Goal: Information Seeking & Learning: Find contact information

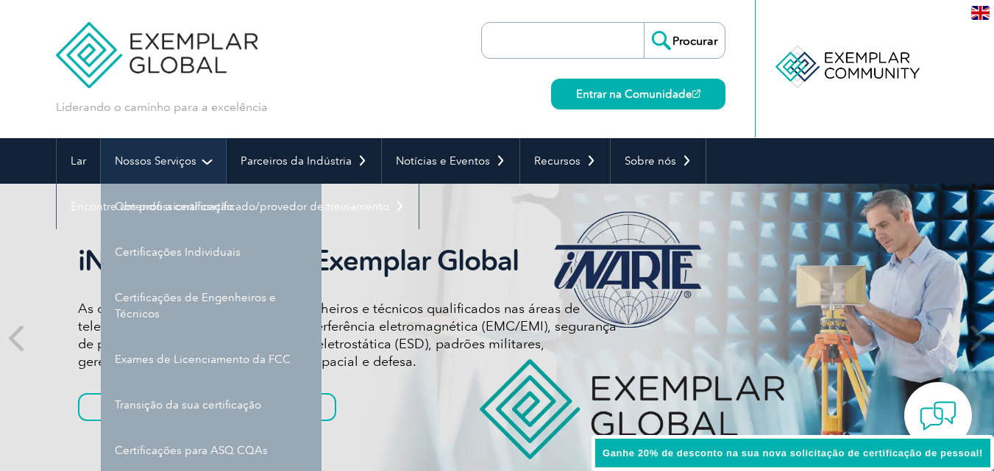
click at [194, 161] on font "Nossos Serviços" at bounding box center [156, 160] width 82 height 13
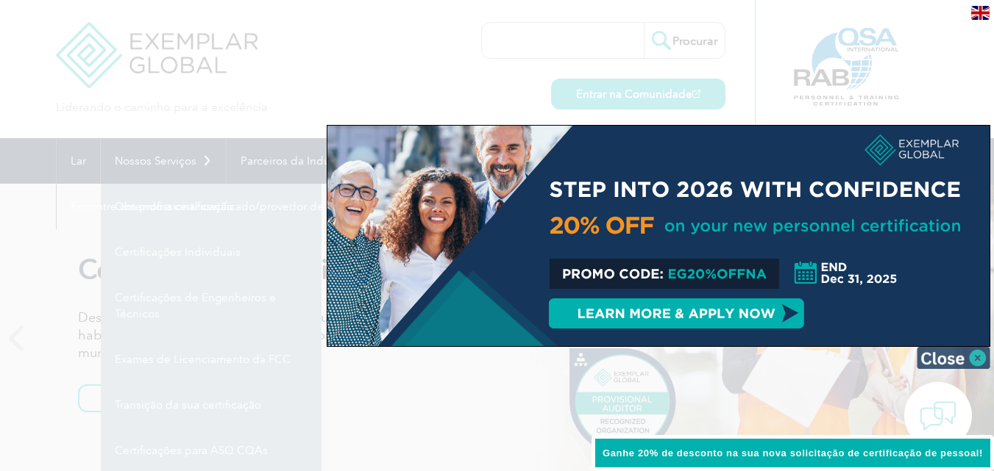
click at [960, 363] on img at bounding box center [953, 358] width 74 height 22
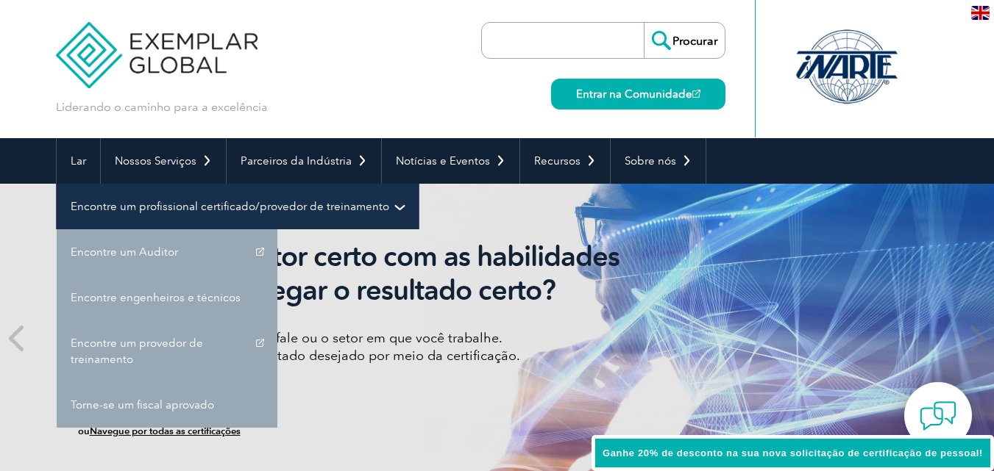
click at [257, 202] on font "Encontre um profissional certificado/provedor de treinamento" at bounding box center [230, 206] width 318 height 13
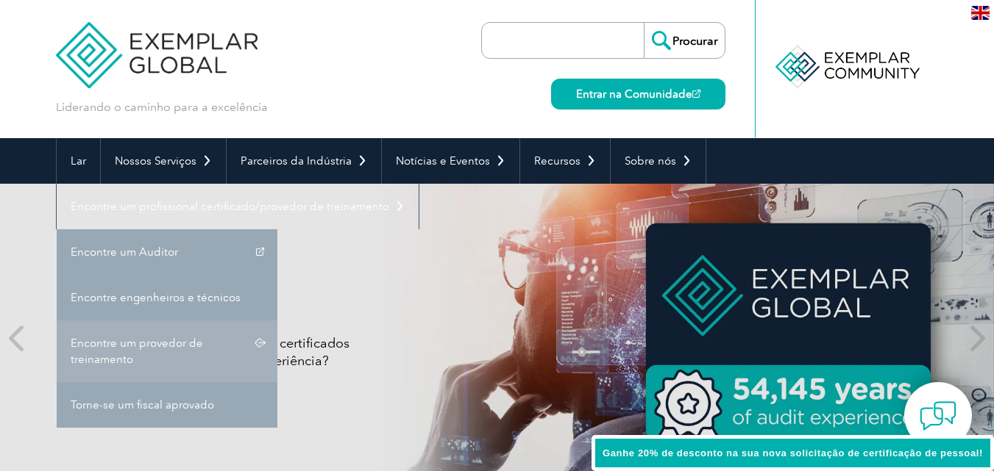
click at [154, 350] on link "Encontre um provedor de treinamento" at bounding box center [167, 352] width 221 height 62
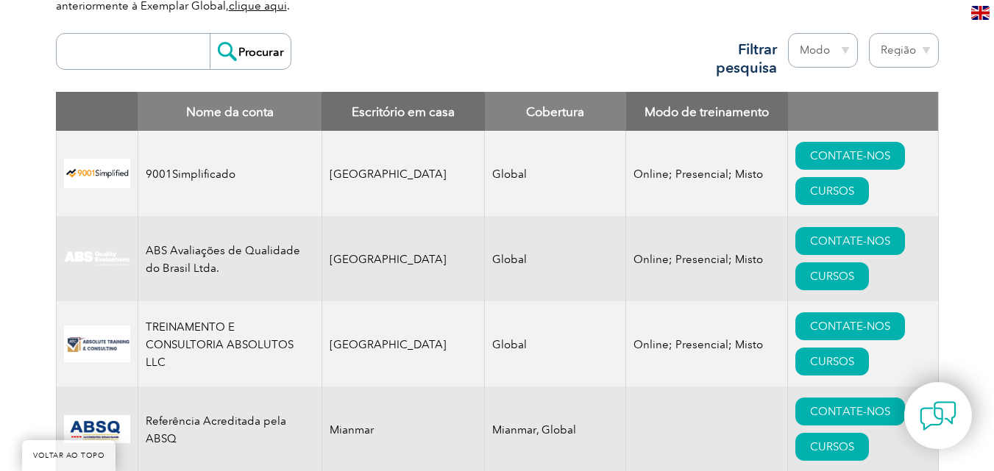
scroll to position [579, 0]
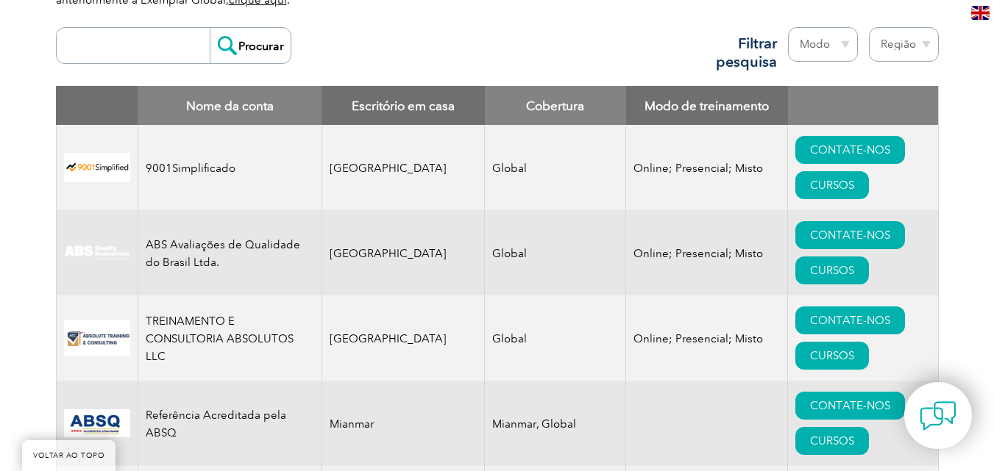
click at [895, 52] on select "Região Austrália Bahrein Bangladesh Brasil Canadá Colômbia República Dominicana…" at bounding box center [904, 44] width 70 height 35
select select "Brazil"
click at [869, 27] on select "Região Austrália Bahrein Bangladesh Brasil Canadá Colômbia República Dominicana…" at bounding box center [904, 44] width 70 height 35
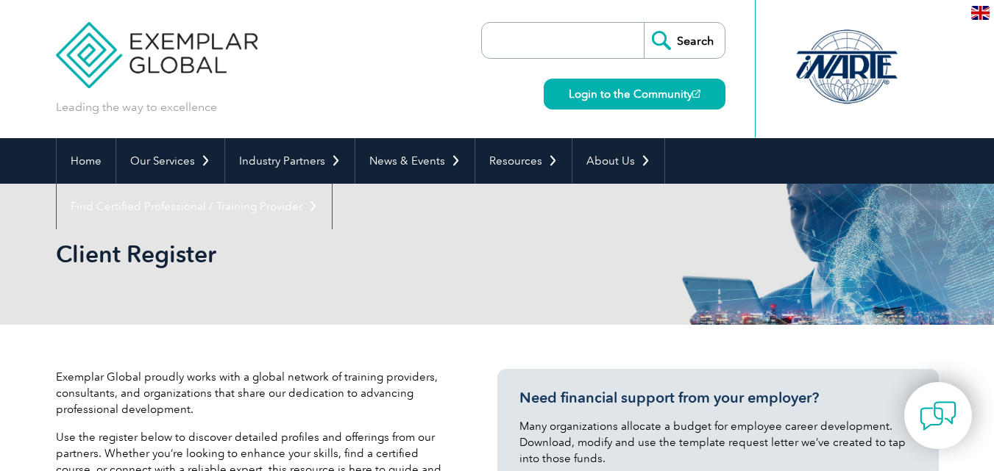
select select "Brazil"
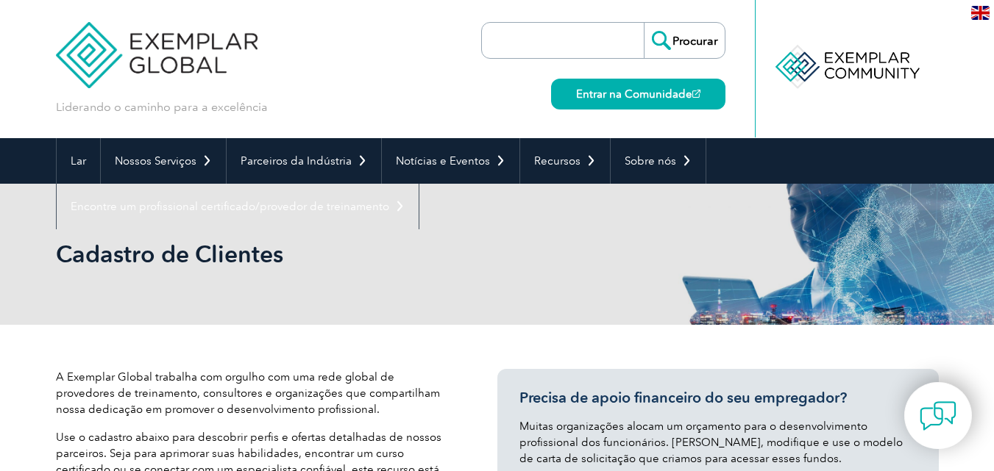
click at [361, 79] on div "Liderando o caminho para a excelência" at bounding box center [497, 69] width 883 height 138
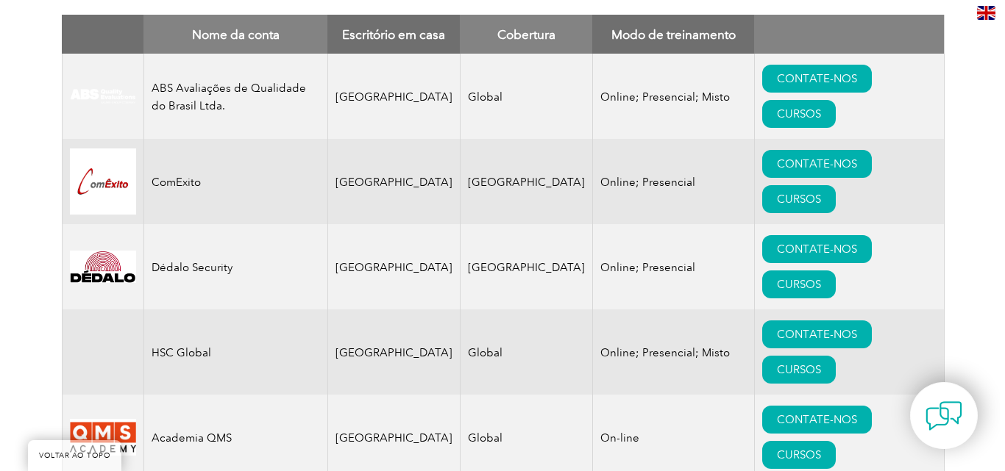
scroll to position [646, 0]
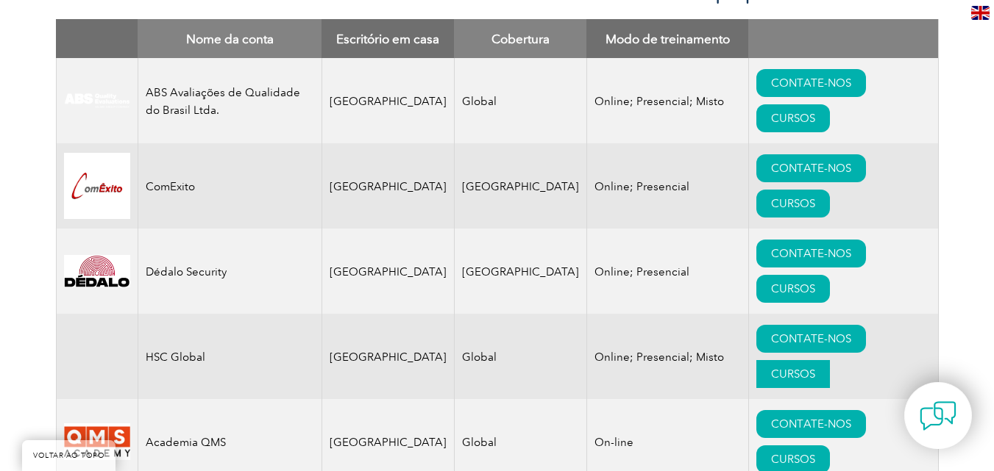
click at [815, 368] on font "CURSOS" at bounding box center [793, 374] width 44 height 13
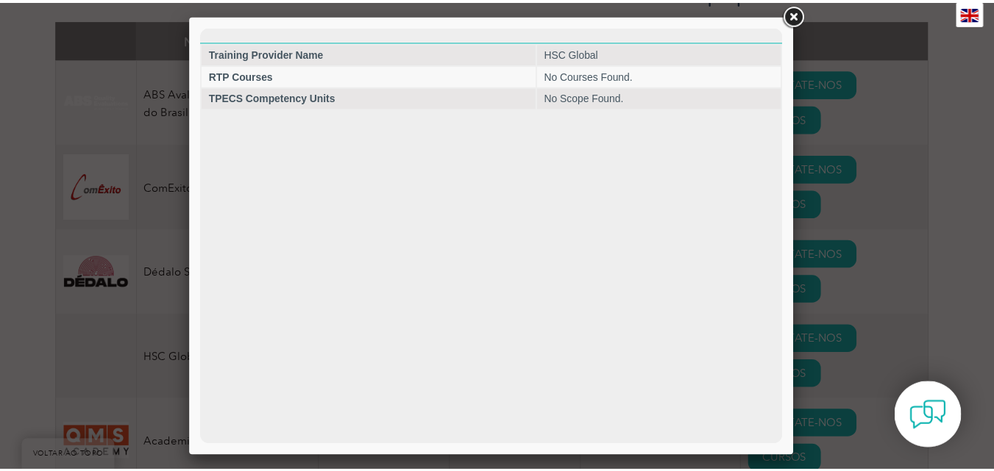
scroll to position [0, 0]
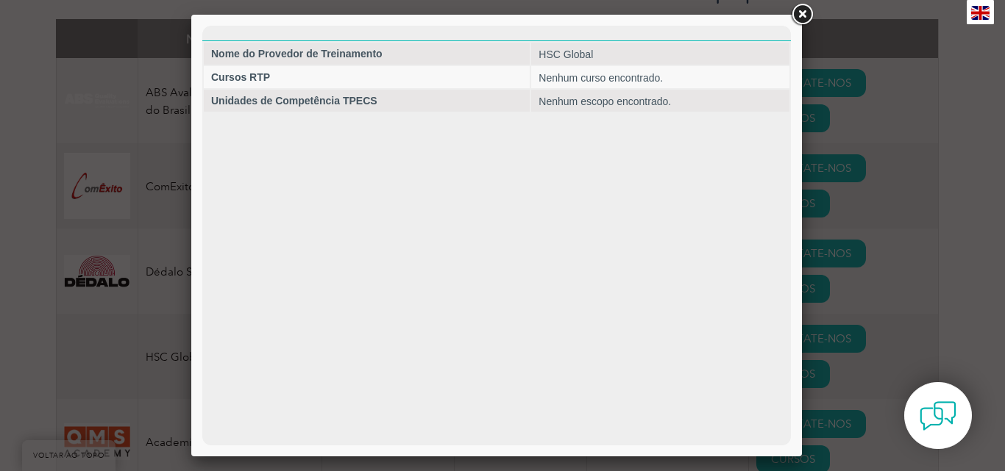
click at [3, 282] on div at bounding box center [502, 235] width 1005 height 471
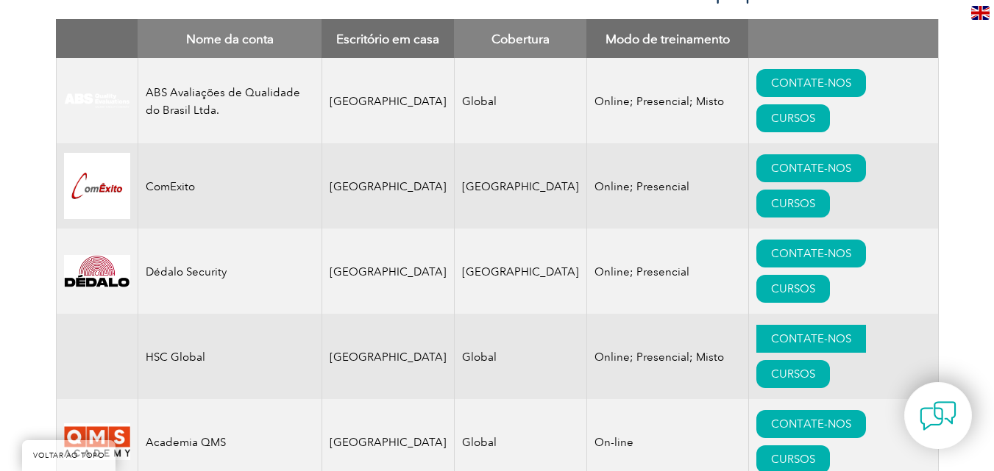
click at [783, 332] on font "CONTATE-NOS" at bounding box center [811, 338] width 80 height 13
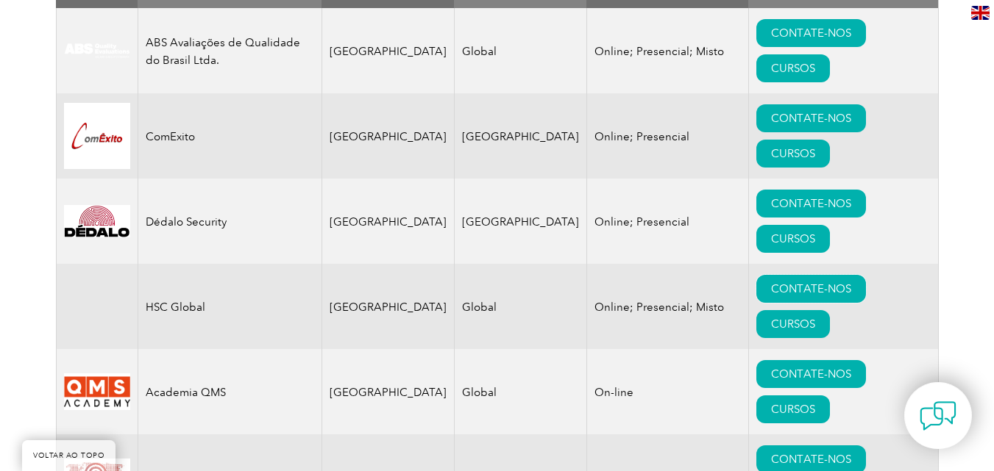
scroll to position [705, 0]
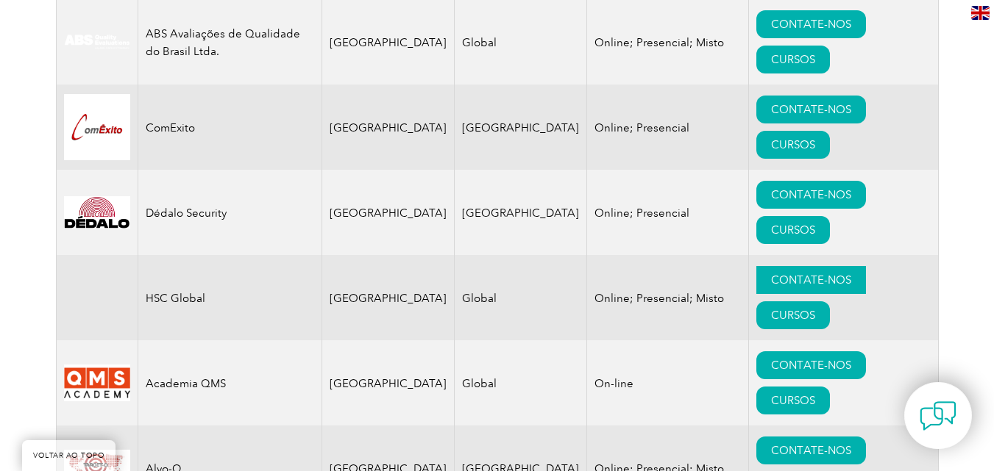
click at [801, 274] on font "CONTATE-NOS" at bounding box center [811, 280] width 80 height 13
click at [193, 292] on font "HSC Global" at bounding box center [176, 298] width 60 height 13
